Goal: Use online tool/utility

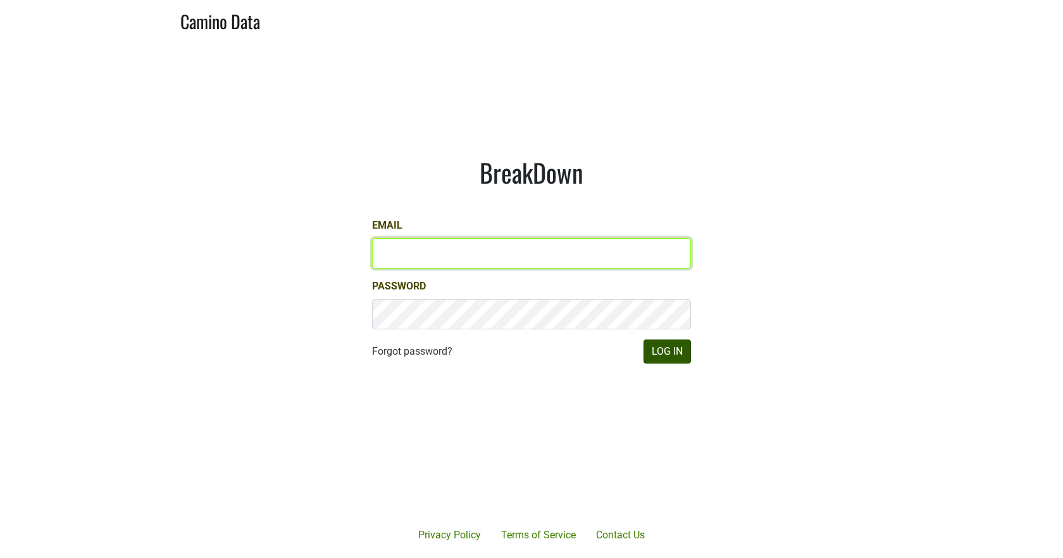
type input "[EMAIL_ADDRESS][DOMAIN_NAME]"
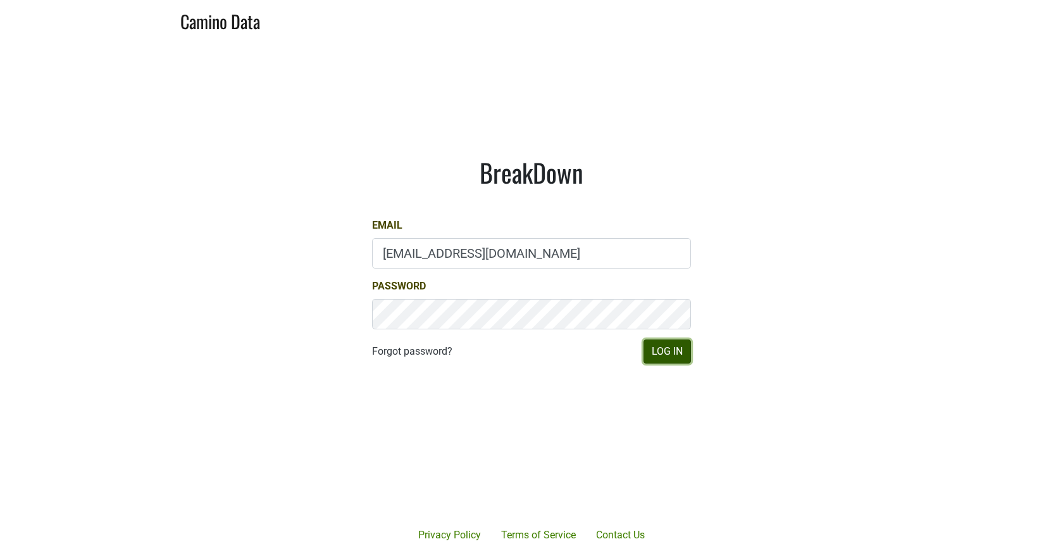
click at [658, 353] on button "Log In" at bounding box center [667, 351] width 47 height 24
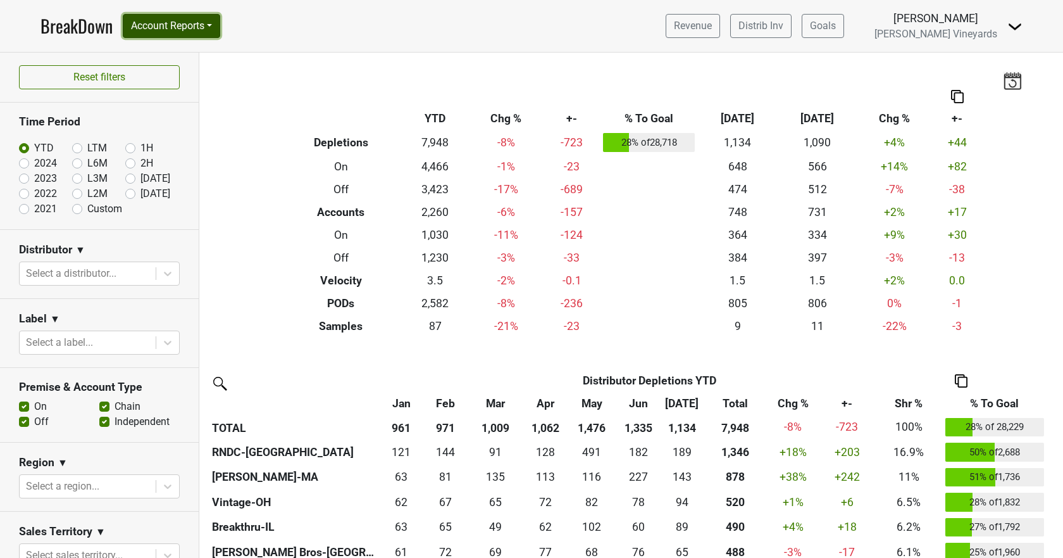
click at [169, 22] on button "Account Reports" at bounding box center [171, 26] width 97 height 24
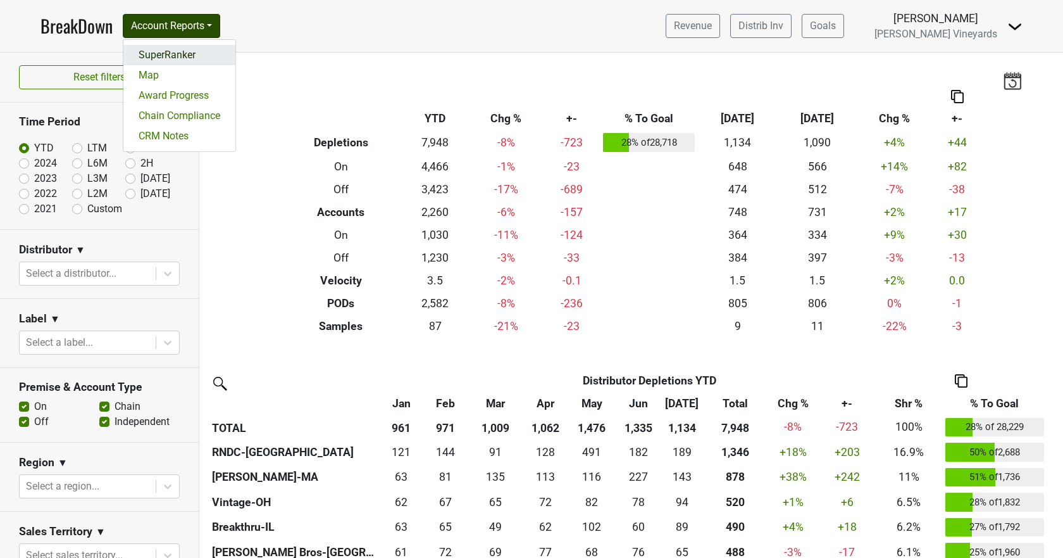
click at [166, 54] on link "SuperRanker" at bounding box center [179, 55] width 112 height 20
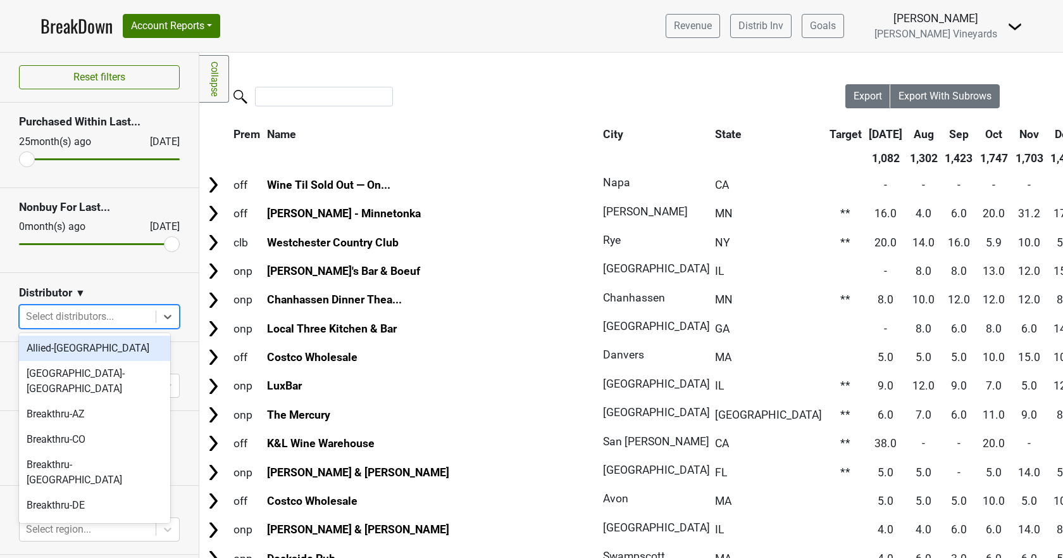
click at [111, 319] on div at bounding box center [87, 317] width 123 height 18
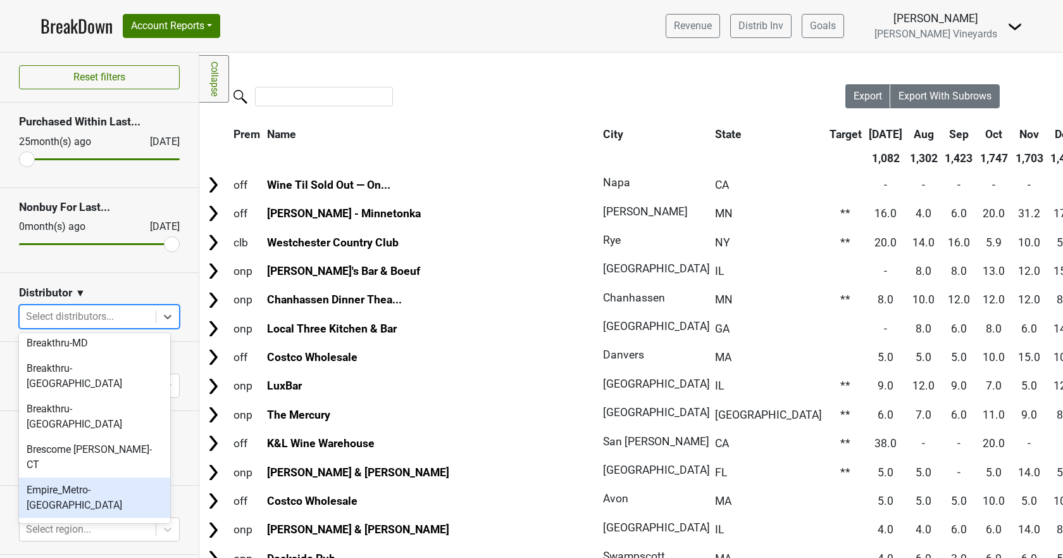
scroll to position [127, 0]
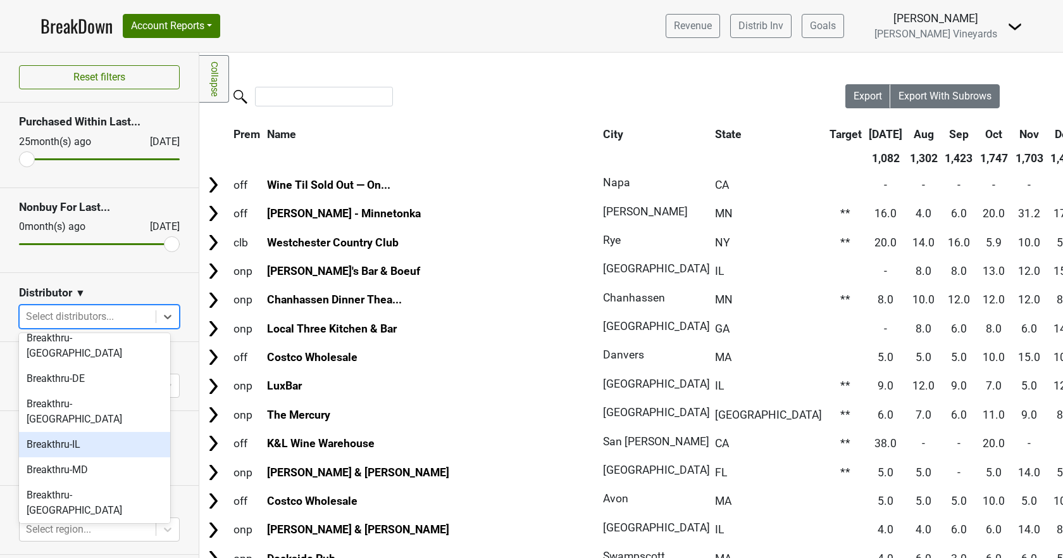
click at [32, 432] on div "Breakthru-IL" at bounding box center [94, 444] width 151 height 25
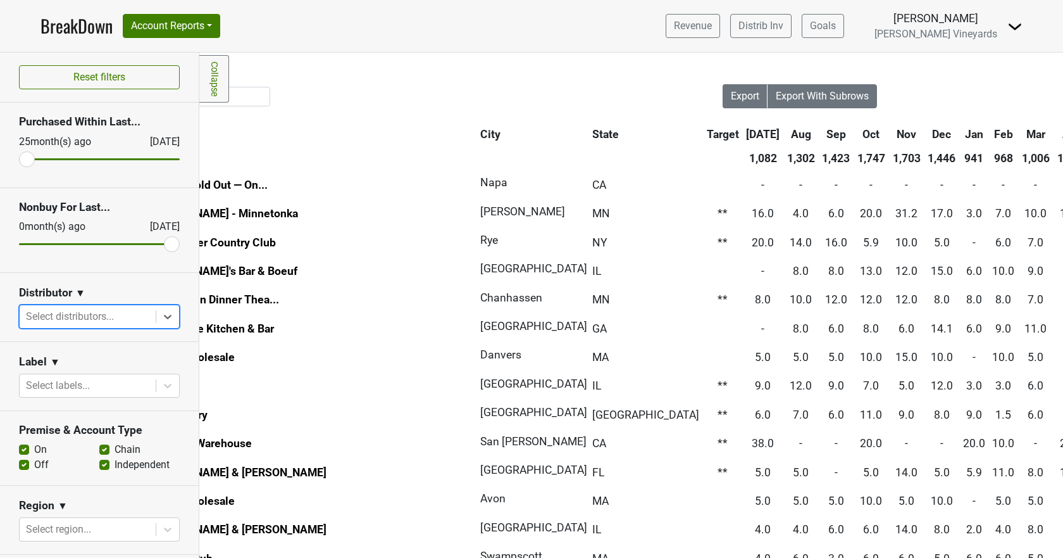
scroll to position [0, 0]
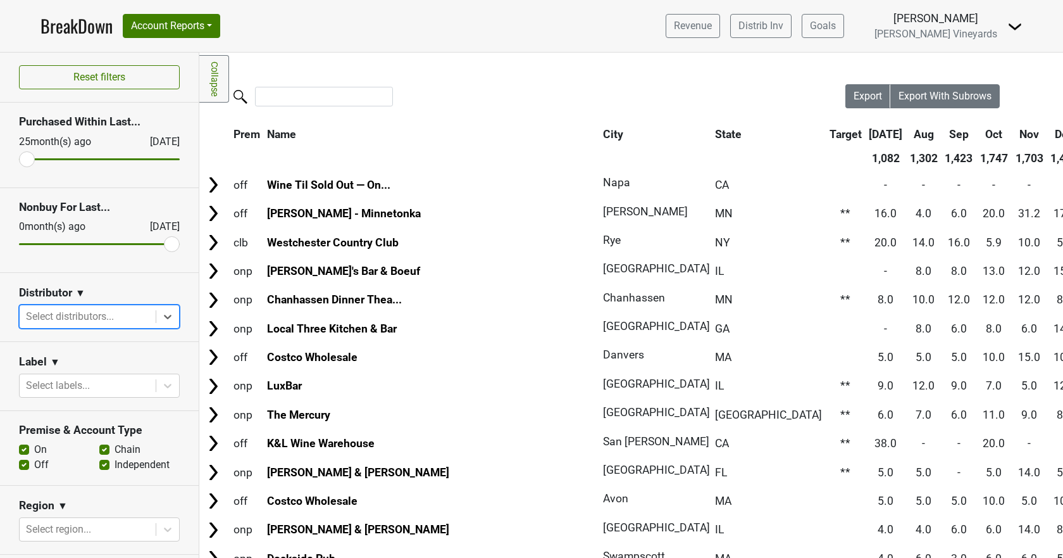
click at [600, 133] on th "City" at bounding box center [652, 134] width 104 height 23
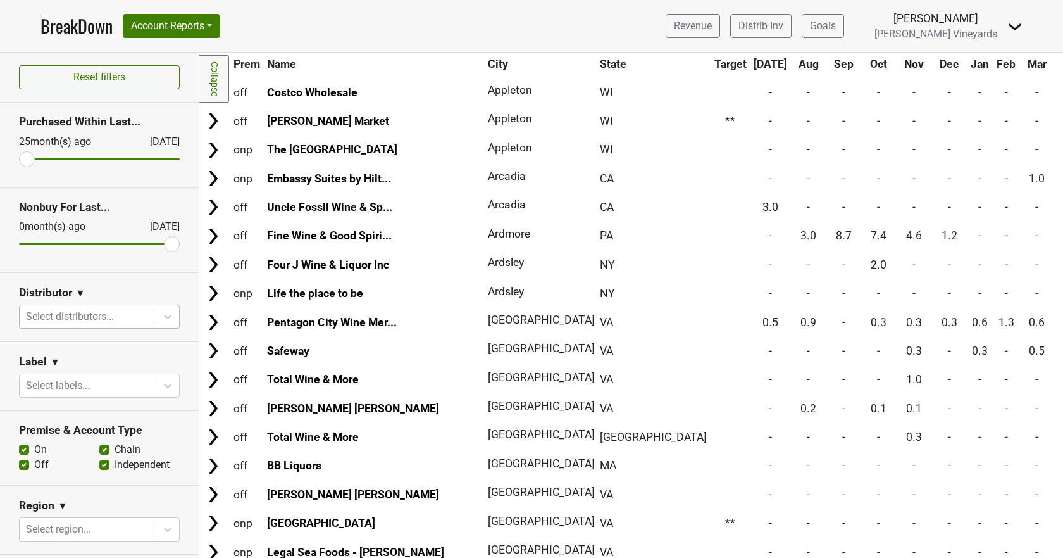
scroll to position [3307, 0]
